Goal: Transaction & Acquisition: Purchase product/service

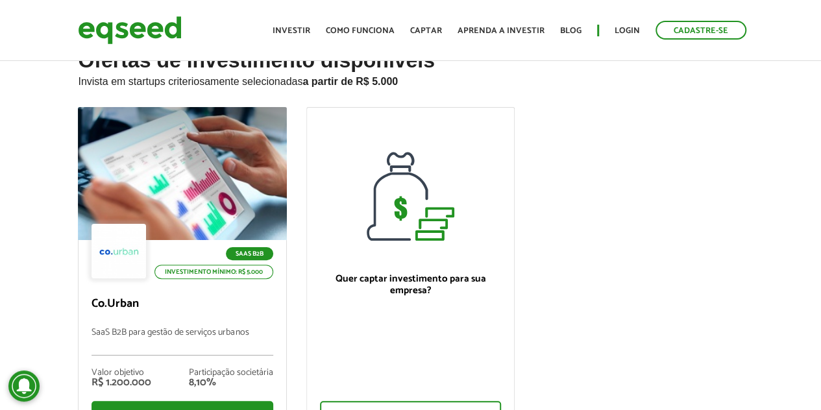
scroll to position [130, 0]
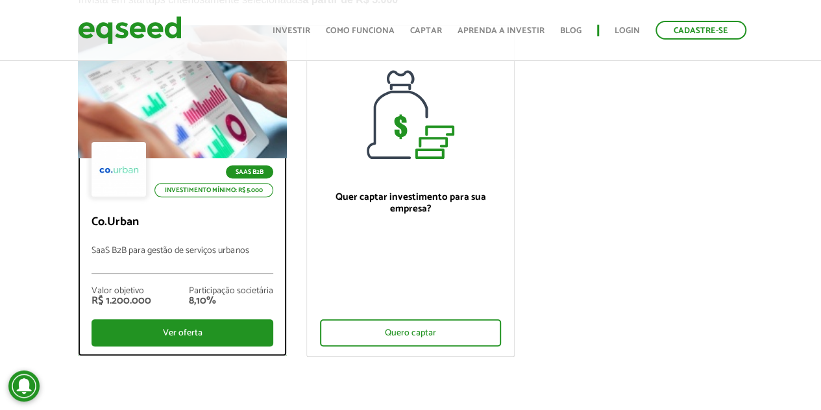
click at [228, 215] on div "SaaS B2B Investimento mínimo: R$ 5.000 Co.Urban SaaS B2B para gestão de serviço…" at bounding box center [182, 256] width 207 height 197
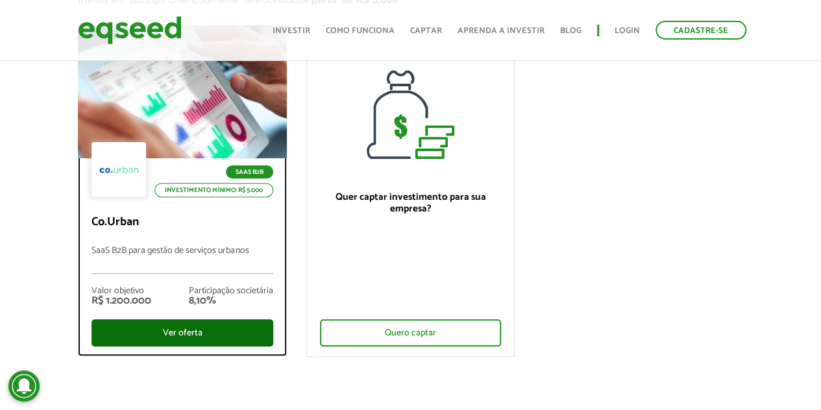
click at [218, 337] on div "Ver oferta" at bounding box center [182, 332] width 181 height 27
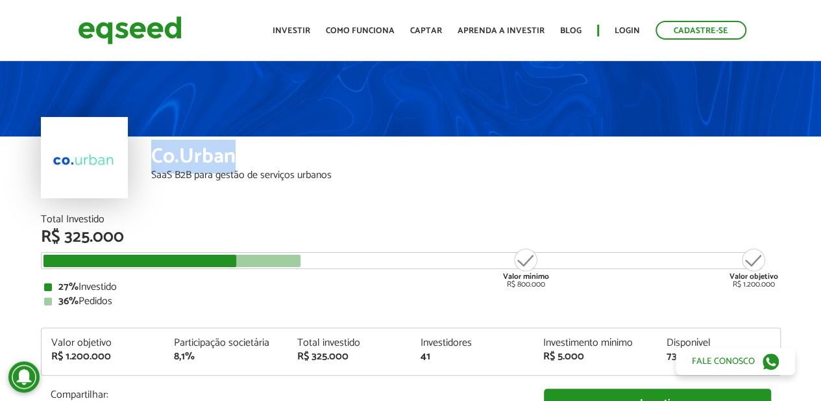
drag, startPoint x: 152, startPoint y: 156, endPoint x: 332, endPoint y: 156, distance: 180.5
click at [332, 156] on div "Co.Urban" at bounding box center [466, 158] width 630 height 24
click at [340, 164] on div "Co.Urban" at bounding box center [466, 158] width 630 height 24
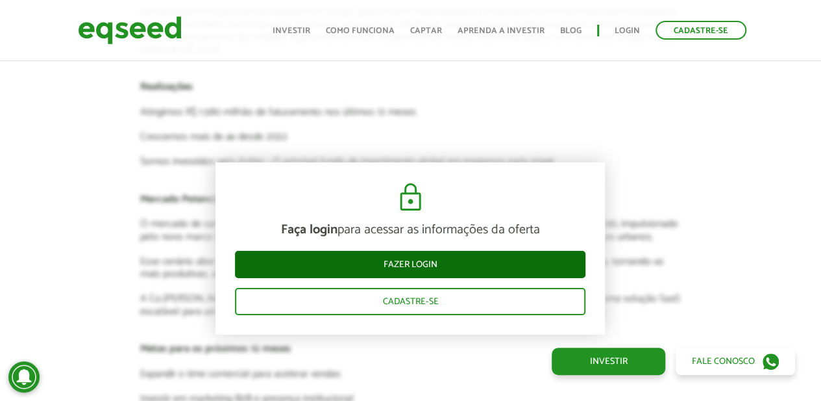
scroll to position [2143, 0]
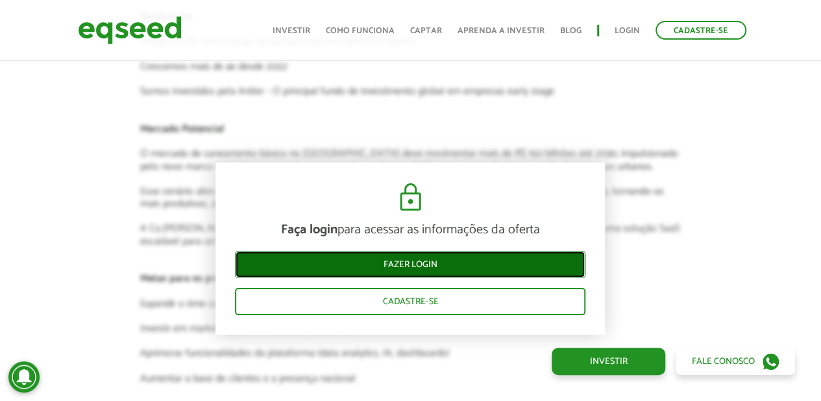
click at [467, 269] on link "Fazer login" at bounding box center [410, 264] width 351 height 27
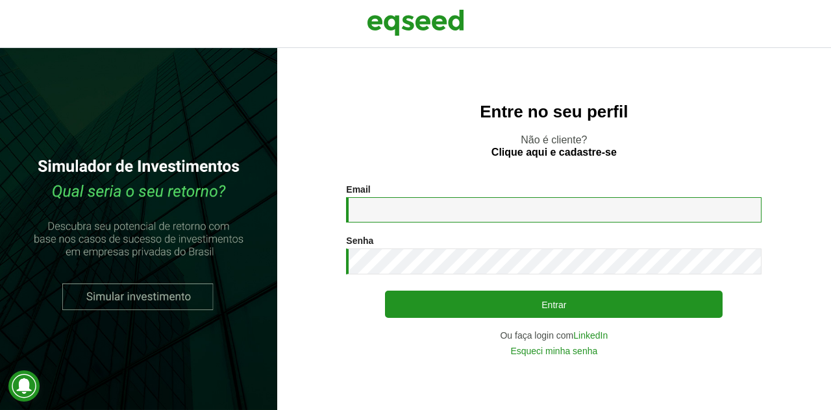
drag, startPoint x: 375, startPoint y: 214, endPoint x: 371, endPoint y: 221, distance: 8.1
click at [375, 212] on input "Email *" at bounding box center [554, 209] width 416 height 25
type input "**********"
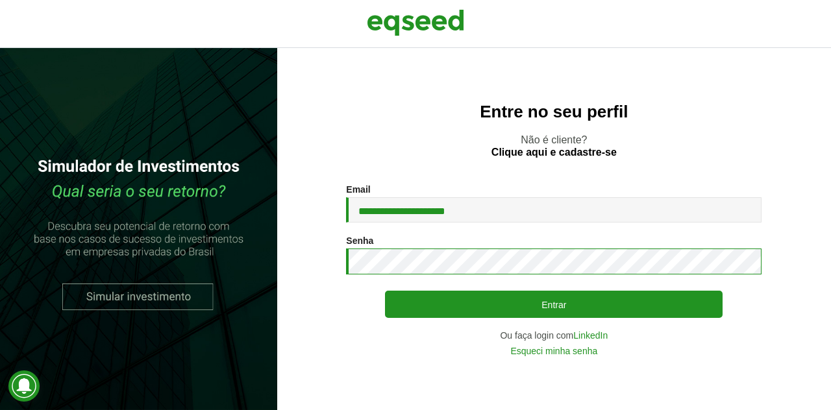
click at [385, 291] on button "Entrar" at bounding box center [554, 304] width 338 height 27
